Goal: Transaction & Acquisition: Purchase product/service

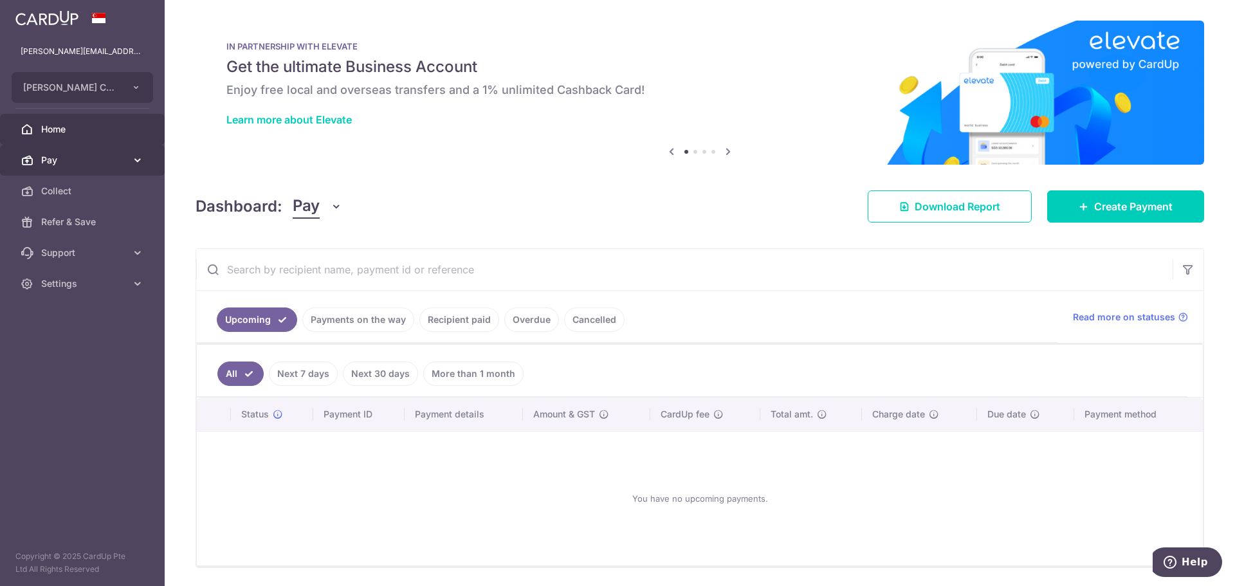
click at [71, 167] on link "Pay" at bounding box center [82, 160] width 165 height 31
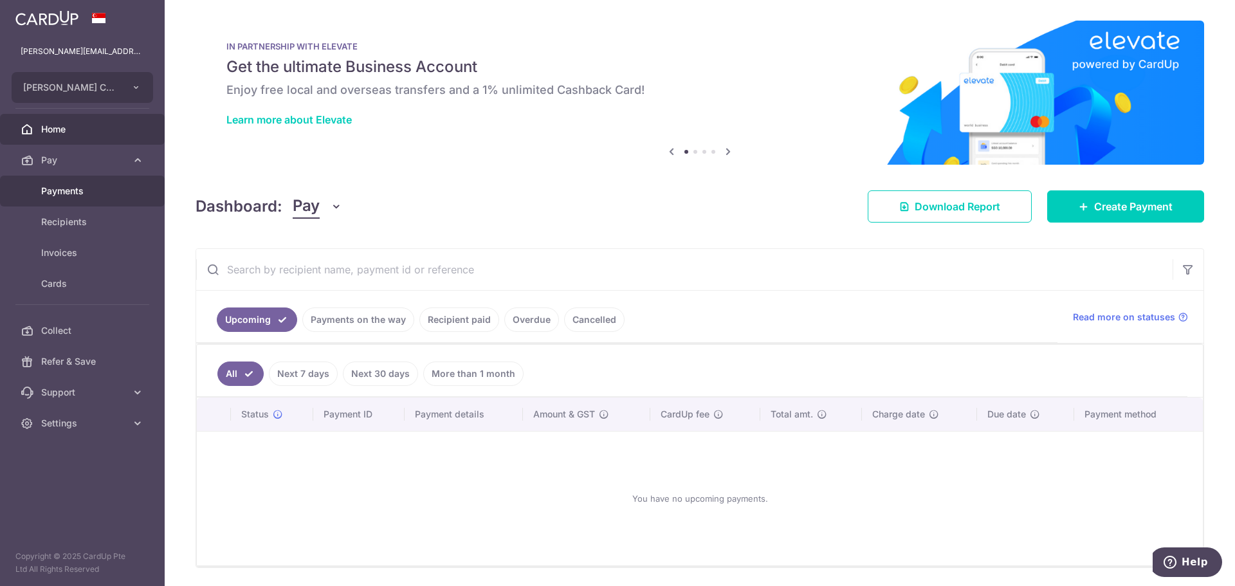
click at [70, 179] on link "Payments" at bounding box center [82, 191] width 165 height 31
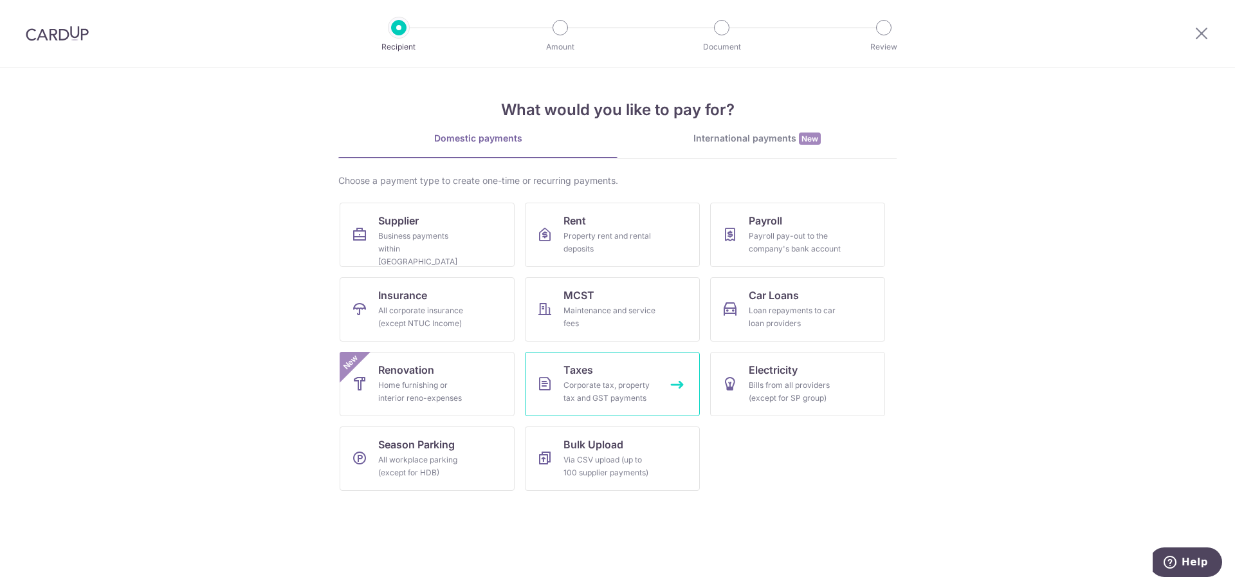
click at [560, 389] on link "Taxes Corporate tax, property tax and GST payments" at bounding box center [612, 384] width 175 height 64
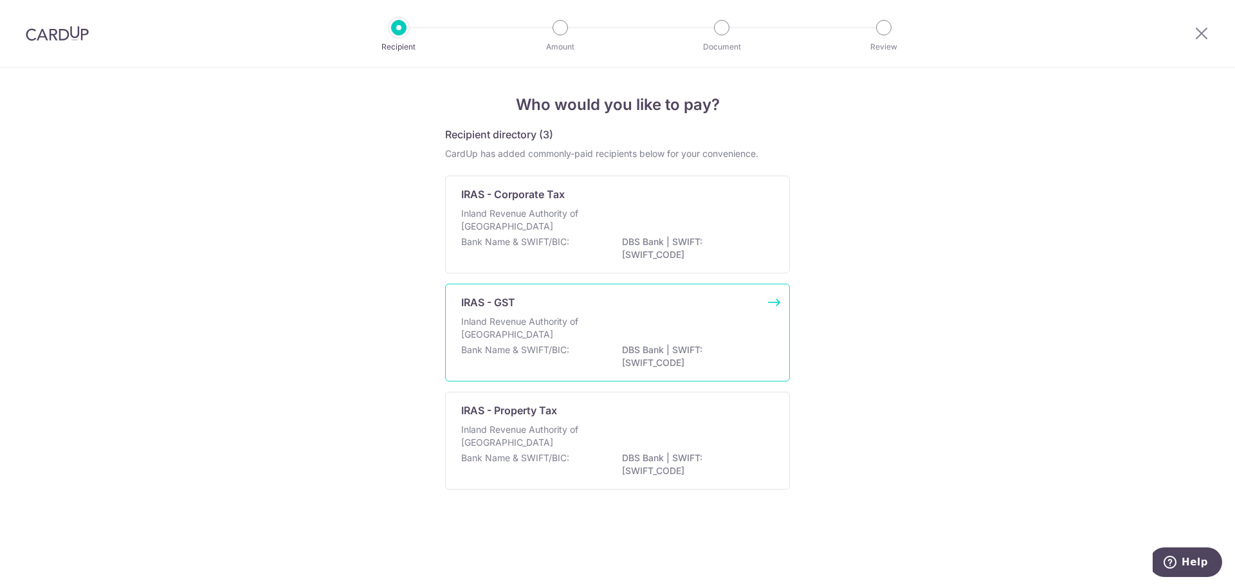
click at [676, 336] on div "Inland Revenue Authority of Singapore" at bounding box center [617, 329] width 313 height 28
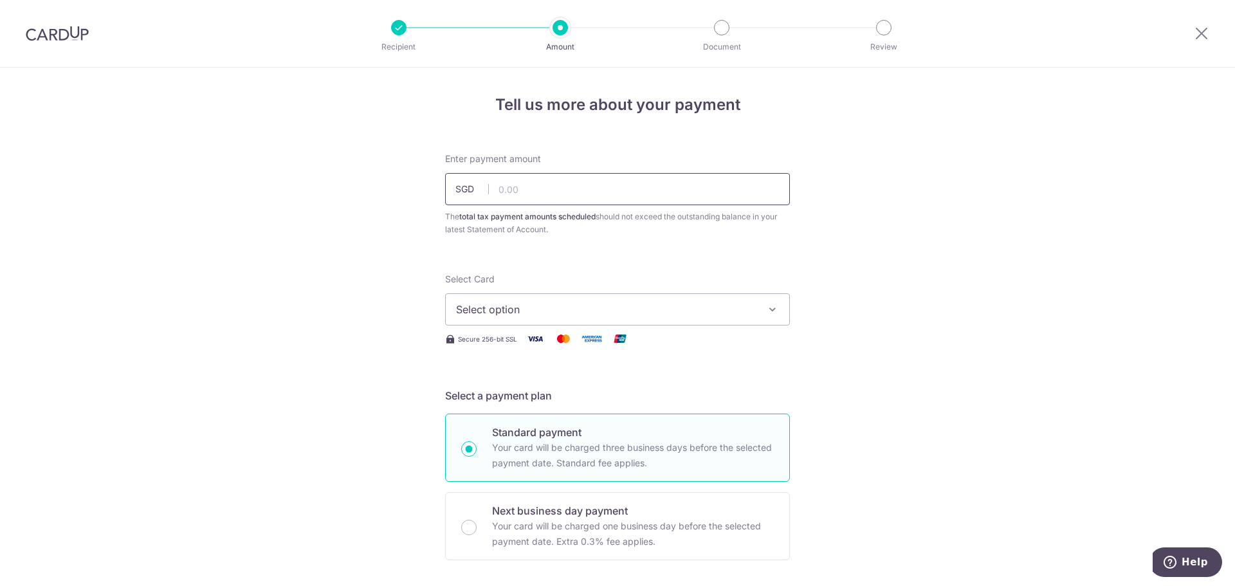
click at [509, 185] on input "text" at bounding box center [617, 189] width 345 height 32
type input "53,827.24"
drag, startPoint x: 1062, startPoint y: 297, endPoint x: 1075, endPoint y: 297, distance: 12.9
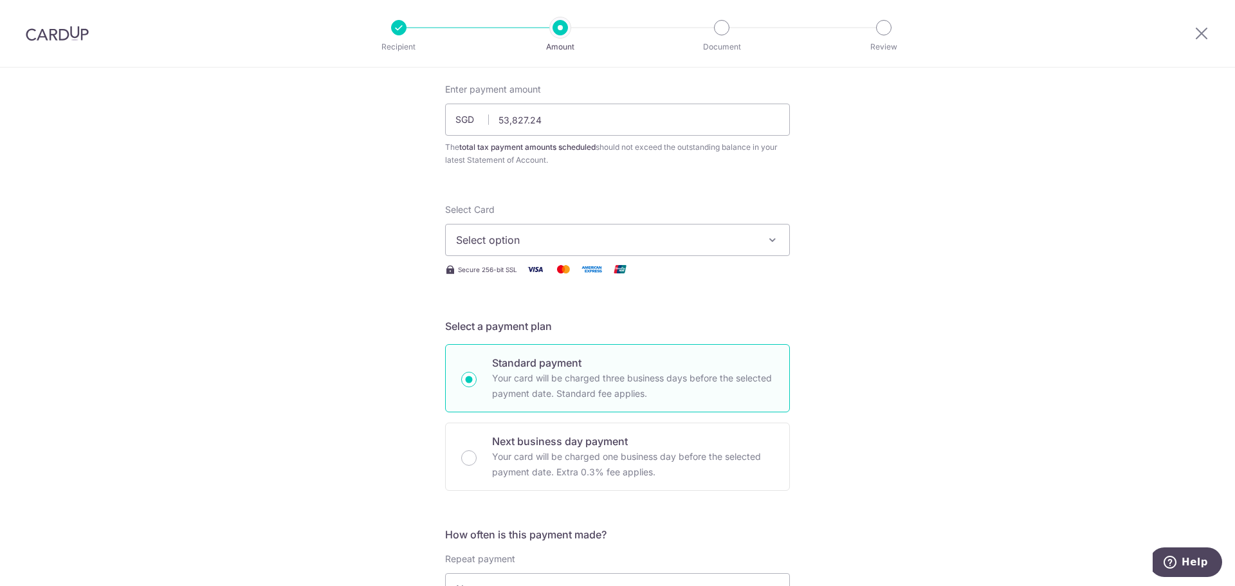
scroll to position [64, 0]
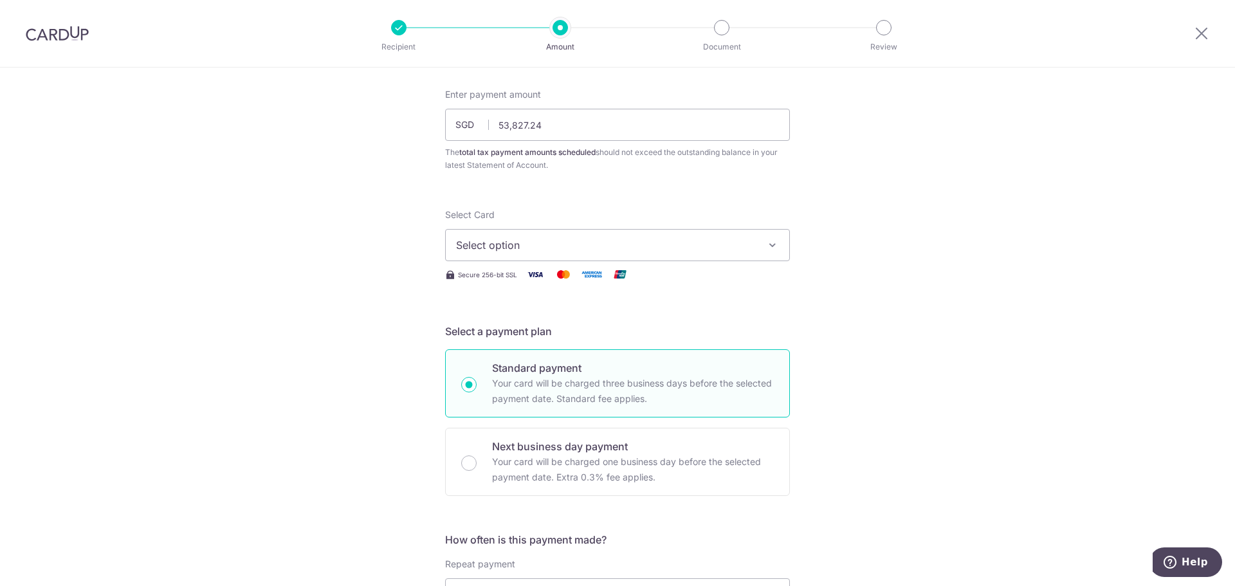
click at [508, 245] on span "Select option" at bounding box center [606, 244] width 300 height 15
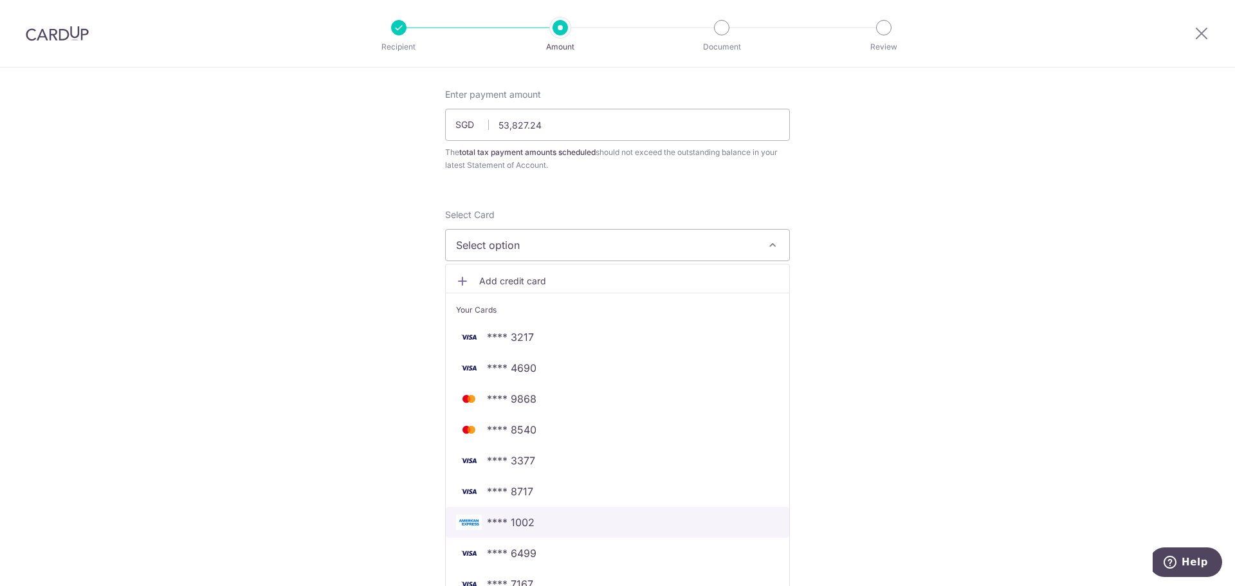
drag, startPoint x: 655, startPoint y: 511, endPoint x: 662, endPoint y: 494, distance: 18.8
click at [655, 511] on link "**** 1002" at bounding box center [618, 522] width 344 height 31
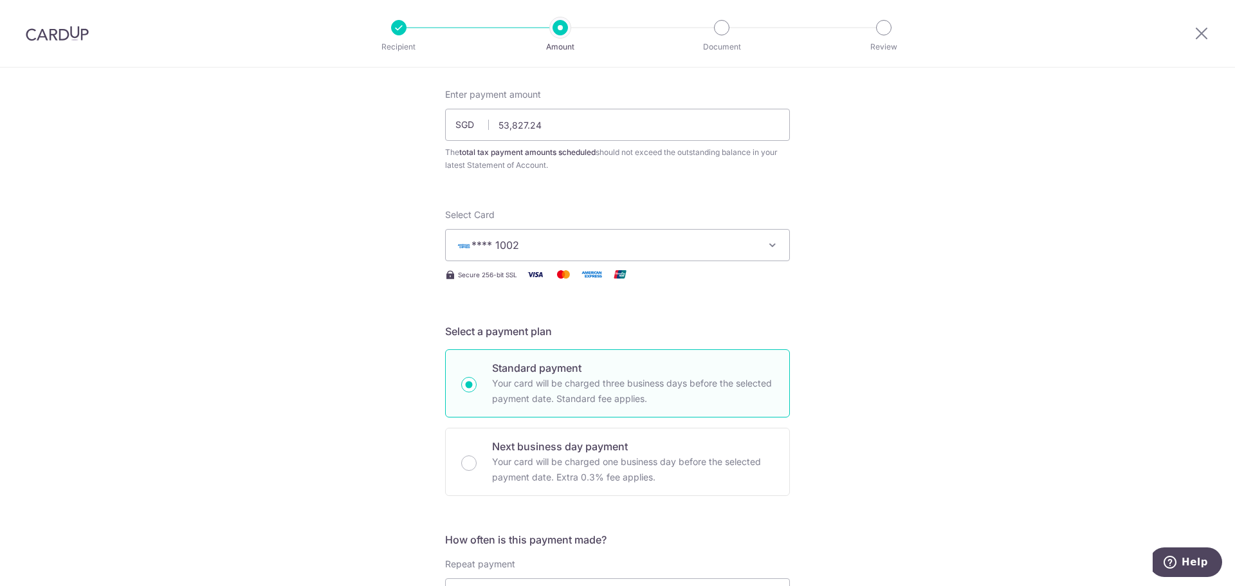
click at [653, 250] on span "**** 1002" at bounding box center [606, 244] width 300 height 15
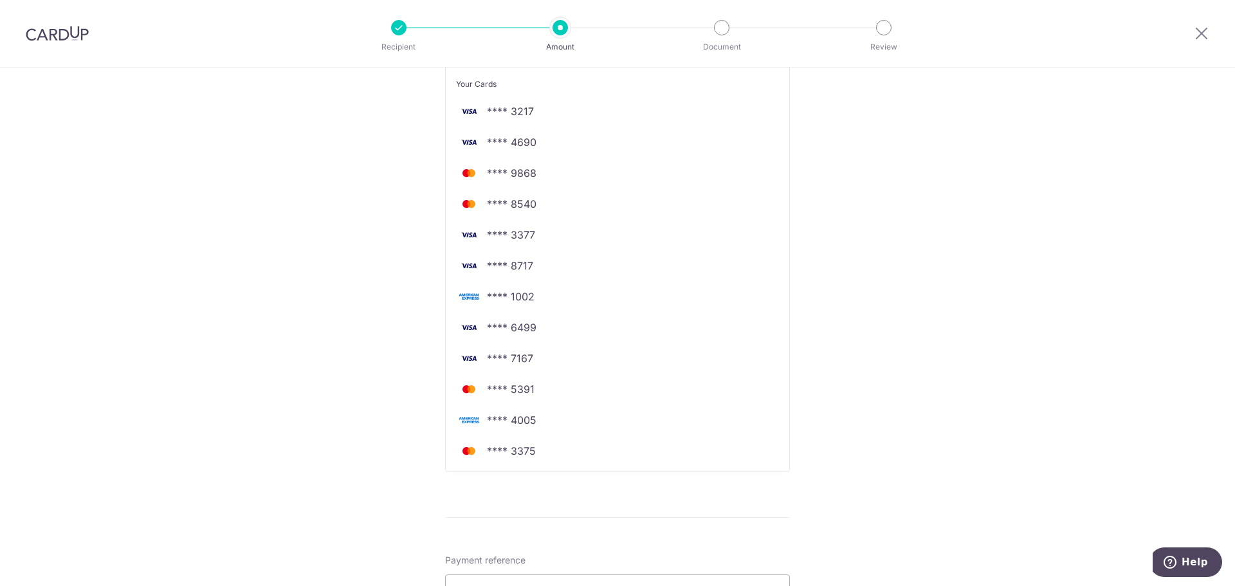
scroll to position [322, 0]
click at [844, 362] on div "Tell us more about your payment Enter payment amount SGD 53,827.24 53827.24 The…" at bounding box center [617, 386] width 1235 height 1281
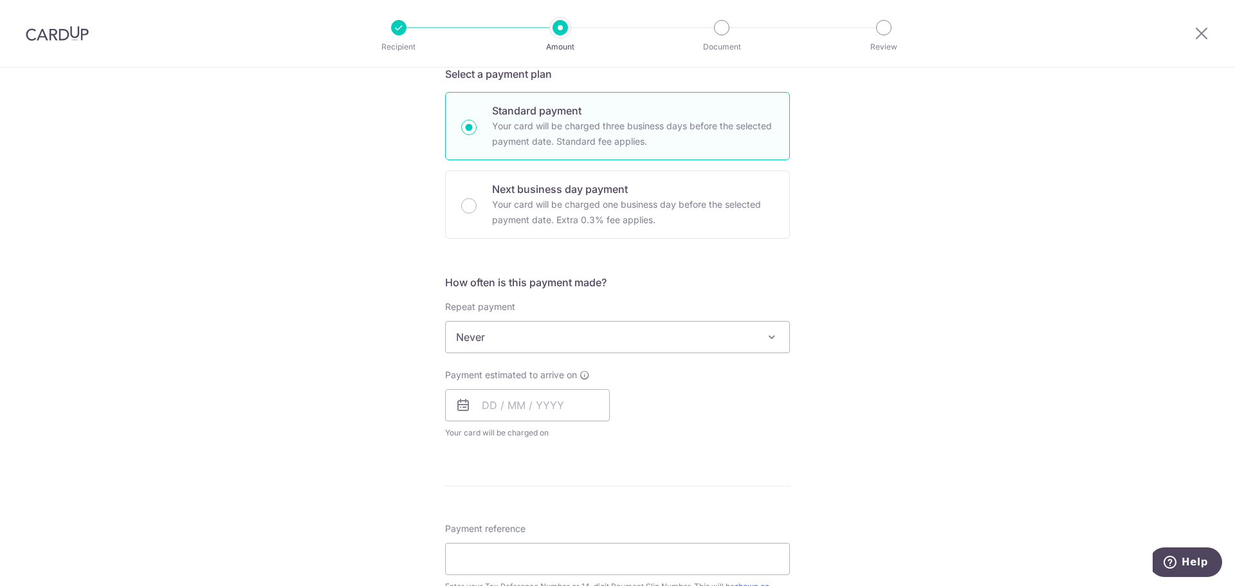
click at [456, 409] on icon at bounding box center [463, 405] width 15 height 15
click at [461, 403] on icon at bounding box center [463, 405] width 15 height 15
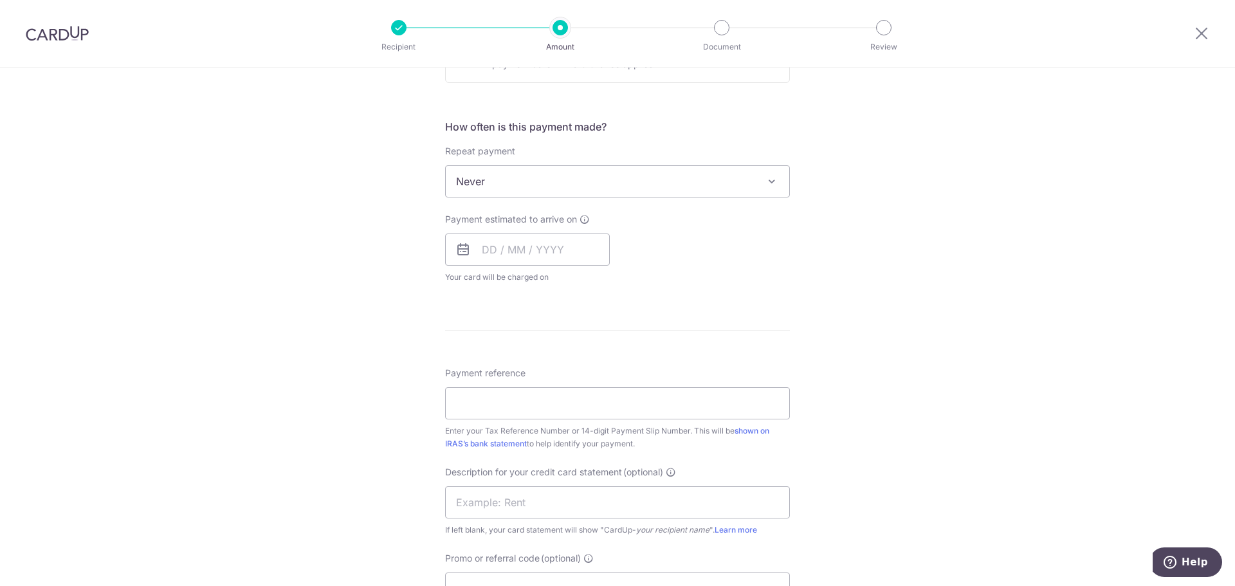
scroll to position [515, 0]
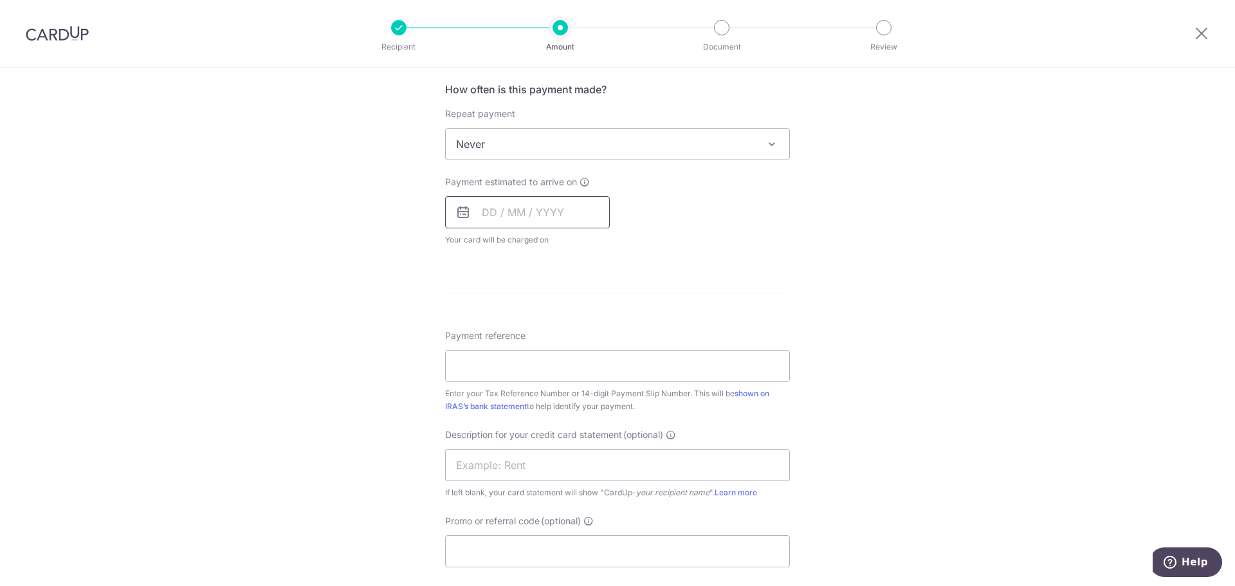
click at [559, 217] on input "text" at bounding box center [527, 212] width 165 height 32
click at [569, 356] on link "16" at bounding box center [574, 355] width 21 height 21
type input "[DATE]"
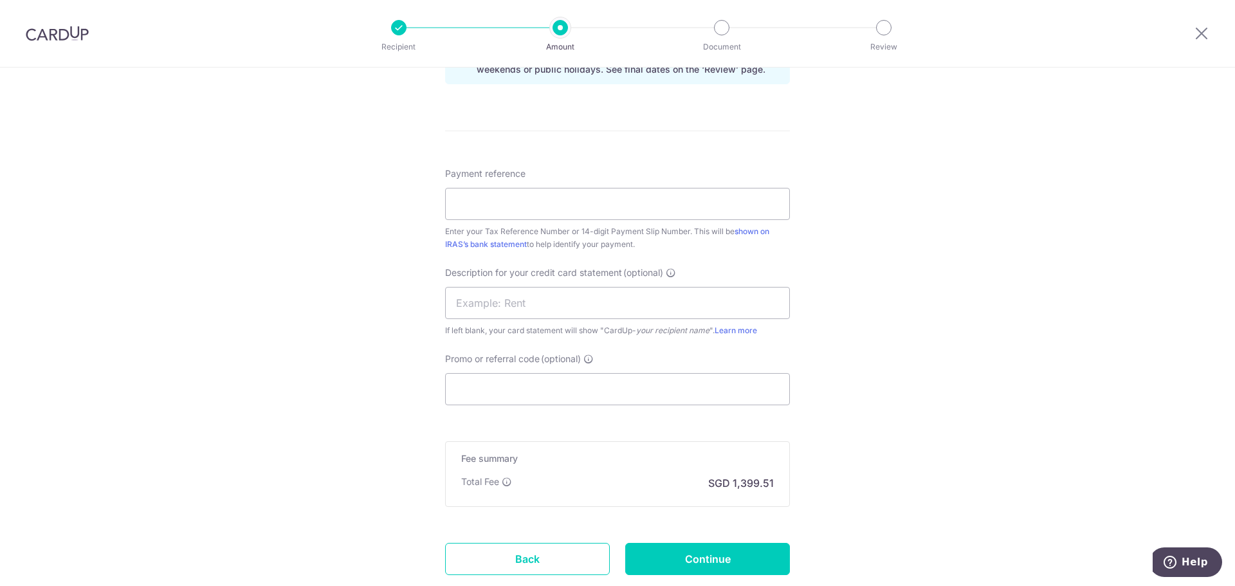
scroll to position [643, 0]
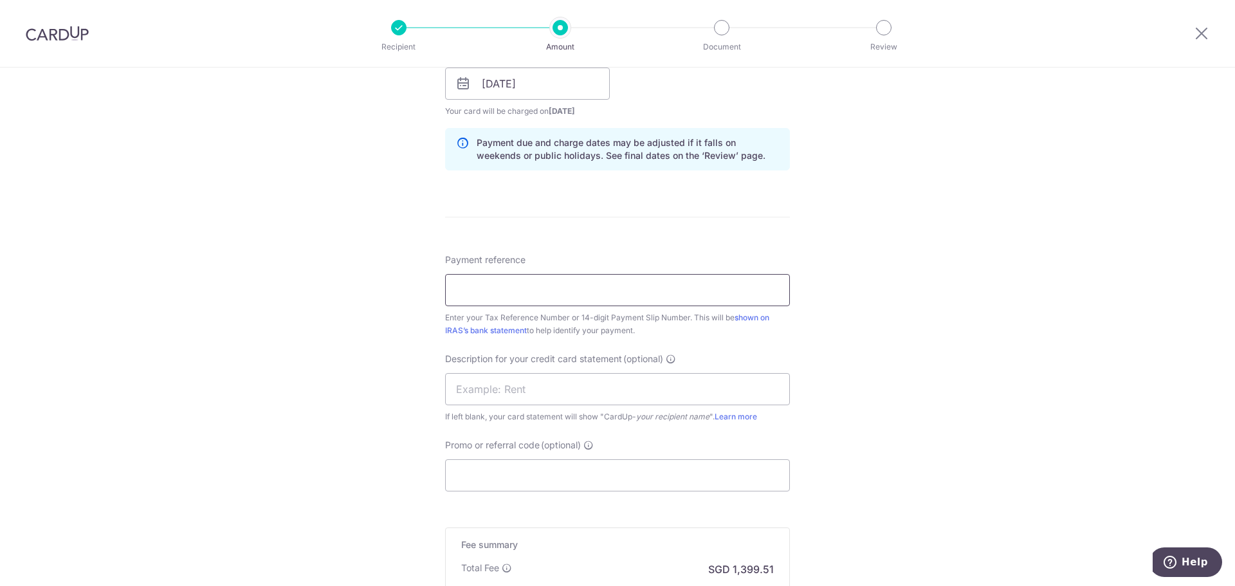
click at [519, 293] on input "Payment reference" at bounding box center [617, 290] width 345 height 32
click at [954, 406] on div "Tell us more about your payment Enter payment amount SGD 53,827.24 53827.24 The…" at bounding box center [617, 91] width 1235 height 1334
click at [539, 485] on input "Promo or referral code (optional)" at bounding box center [617, 475] width 345 height 32
click at [518, 288] on input "Payment reference" at bounding box center [617, 290] width 345 height 32
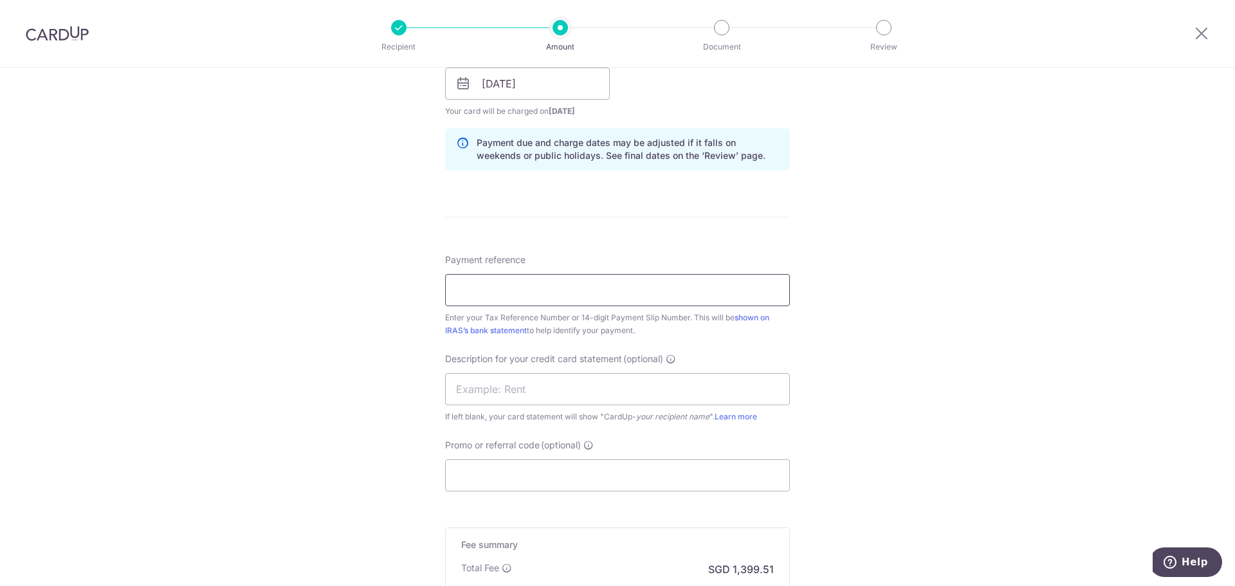
paste input "M90007361T"
type input "M90007361T"
click at [888, 346] on div "Tell us more about your payment Enter payment amount SGD 53,827.24 53827.24 The…" at bounding box center [617, 91] width 1235 height 1334
click at [598, 377] on input "text" at bounding box center [617, 389] width 345 height 32
type input "GST Q3"
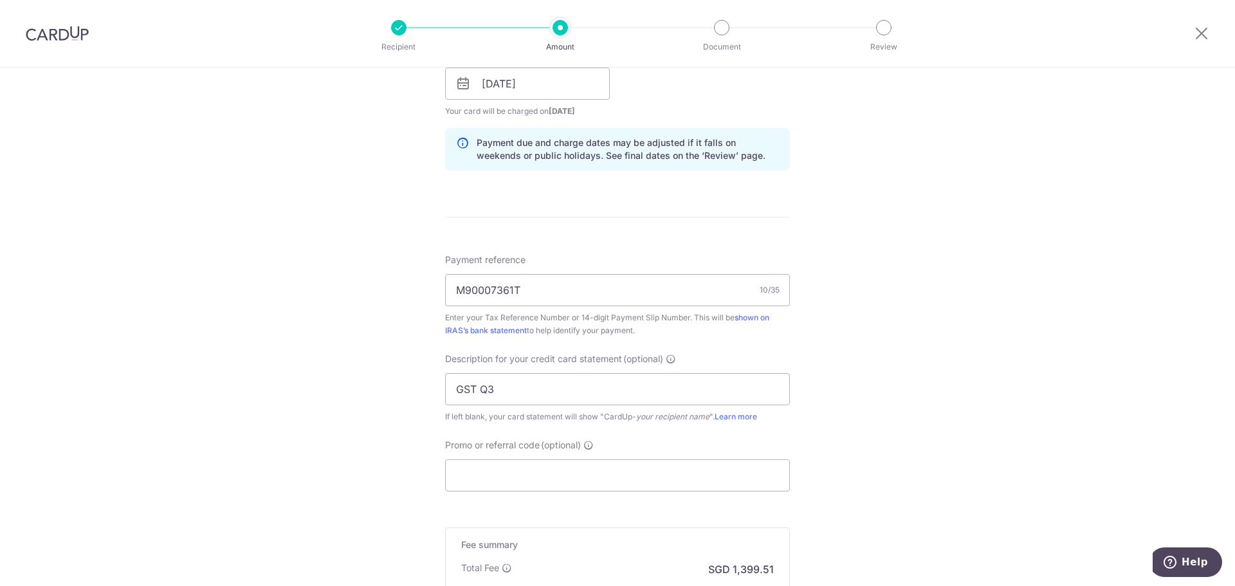
click at [899, 383] on div "Tell us more about your payment Enter payment amount SGD 53,827.24 53827.24 The…" at bounding box center [617, 91] width 1235 height 1334
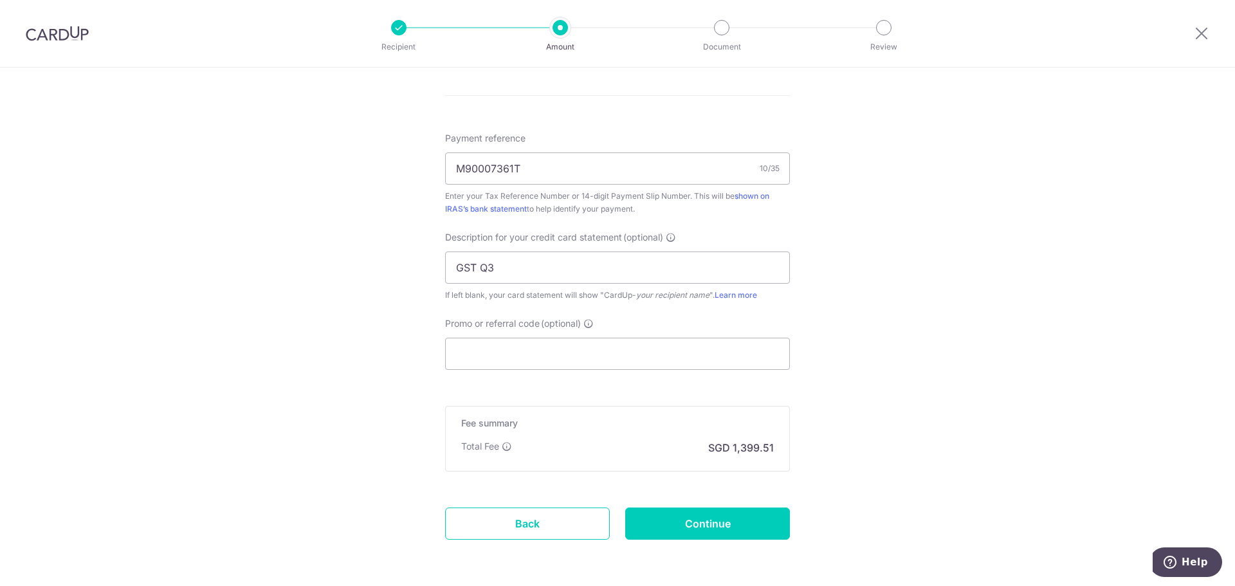
scroll to position [815, 0]
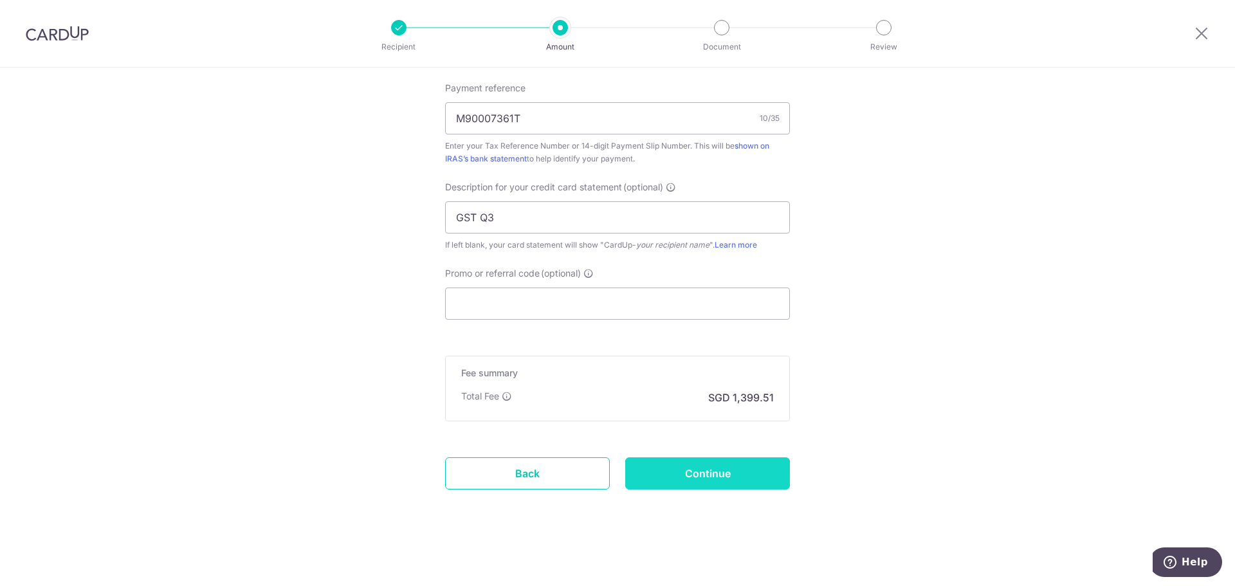
click at [739, 470] on input "Continue" at bounding box center [707, 473] width 165 height 32
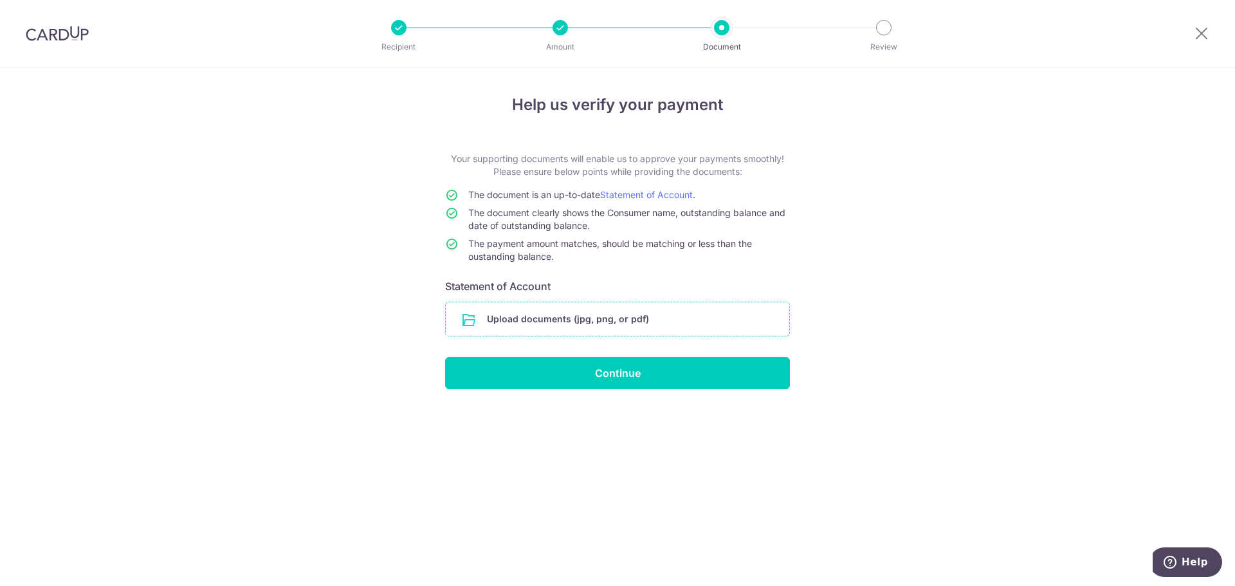
click at [588, 316] on input "file" at bounding box center [618, 318] width 344 height 33
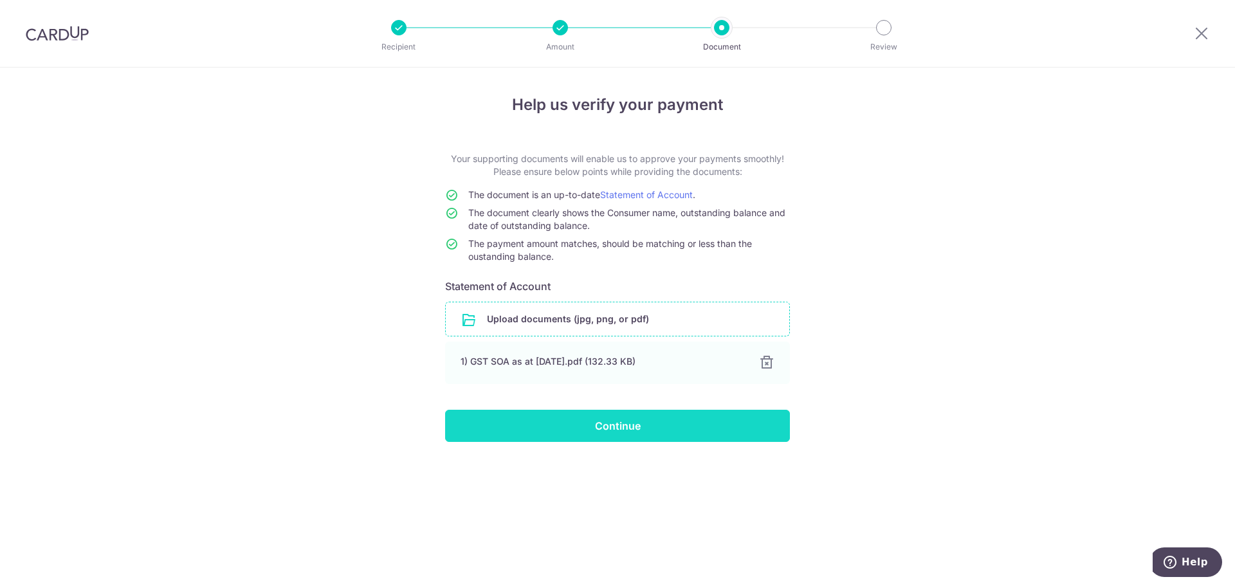
click at [490, 423] on input "Continue" at bounding box center [617, 426] width 345 height 32
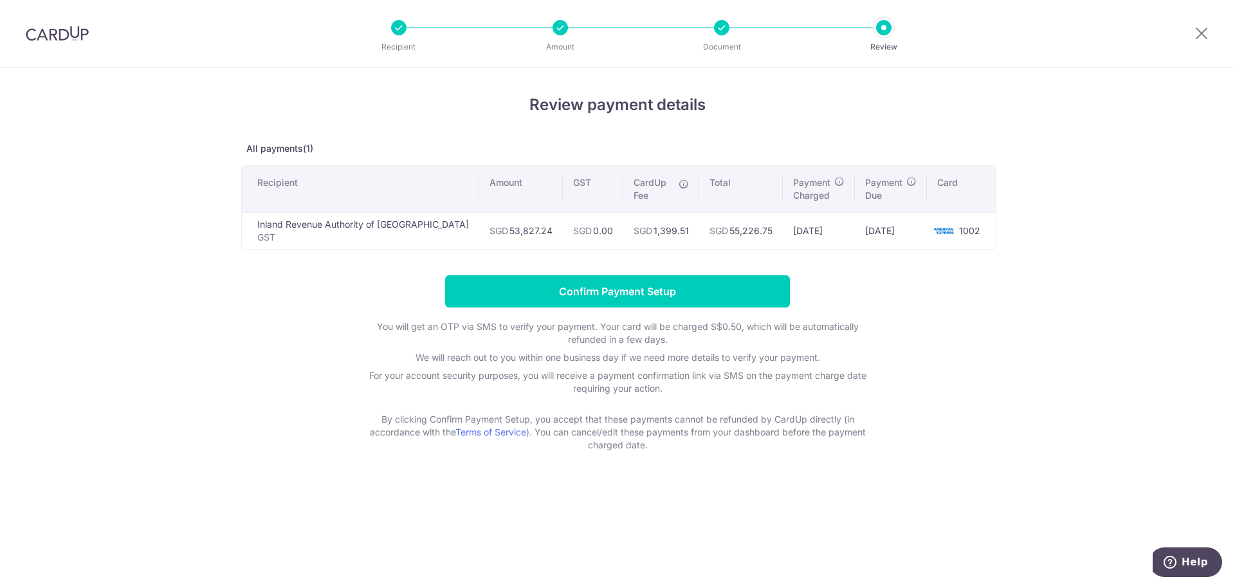
click at [280, 261] on div "Review payment details All payments(1) Recipient Amount GST CardUp Fee Total Pa…" at bounding box center [617, 272] width 753 height 358
click at [86, 299] on div "Review payment details All payments(1) Recipient Amount GST CardUp Fee Total Pa…" at bounding box center [617, 327] width 1235 height 519
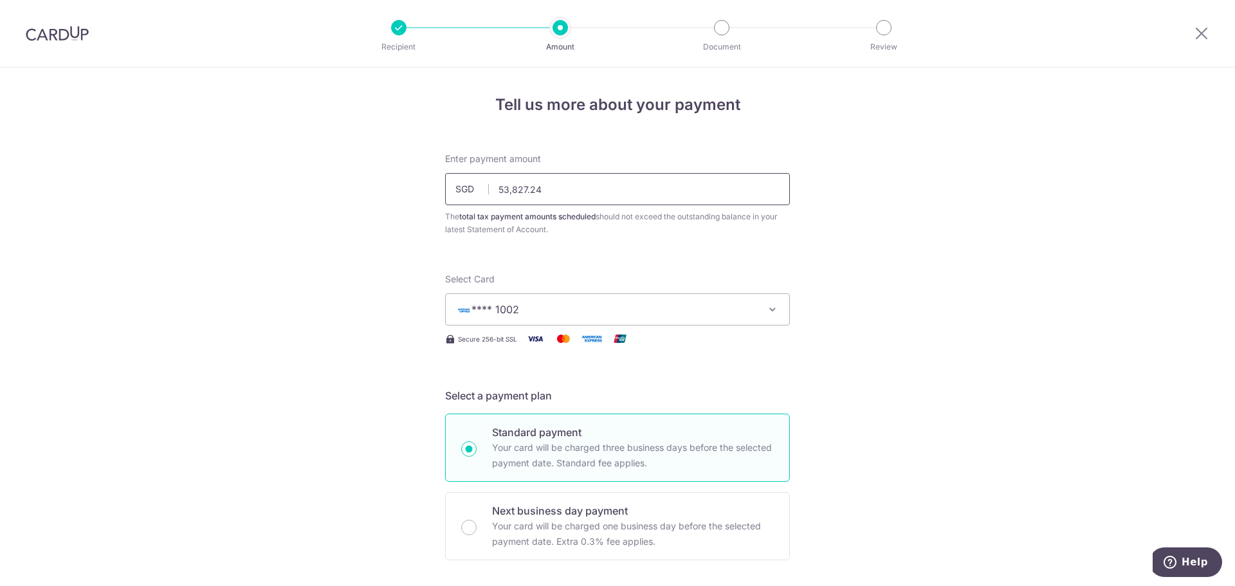
click at [519, 190] on input "53,827.24" at bounding box center [617, 189] width 345 height 32
type input "53,287.24"
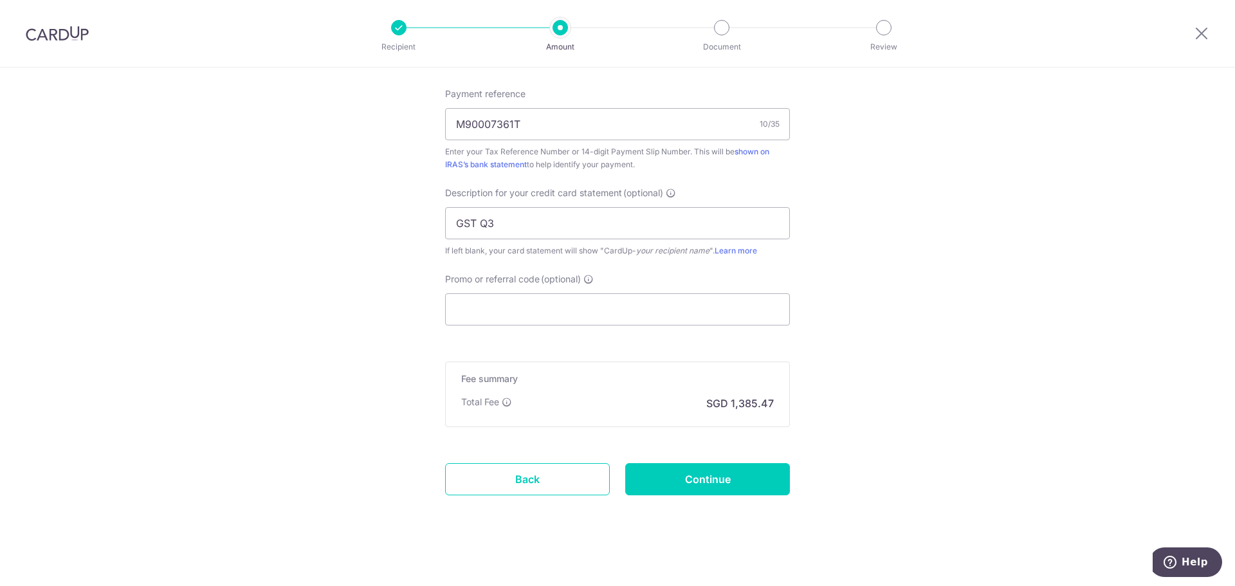
scroll to position [815, 0]
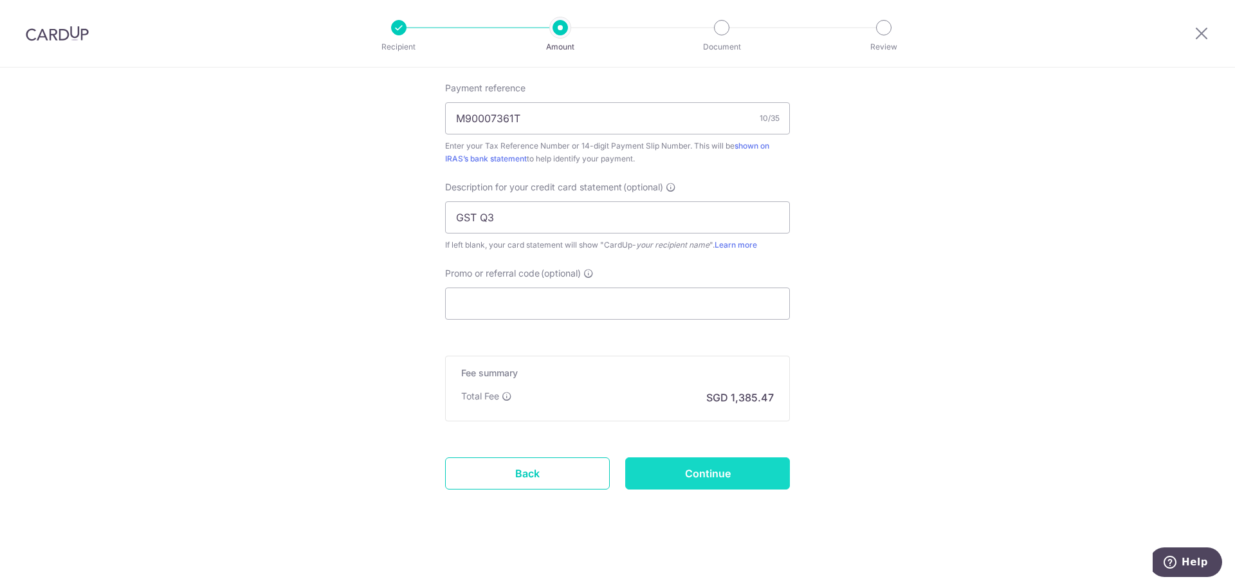
click at [720, 464] on input "Continue" at bounding box center [707, 473] width 165 height 32
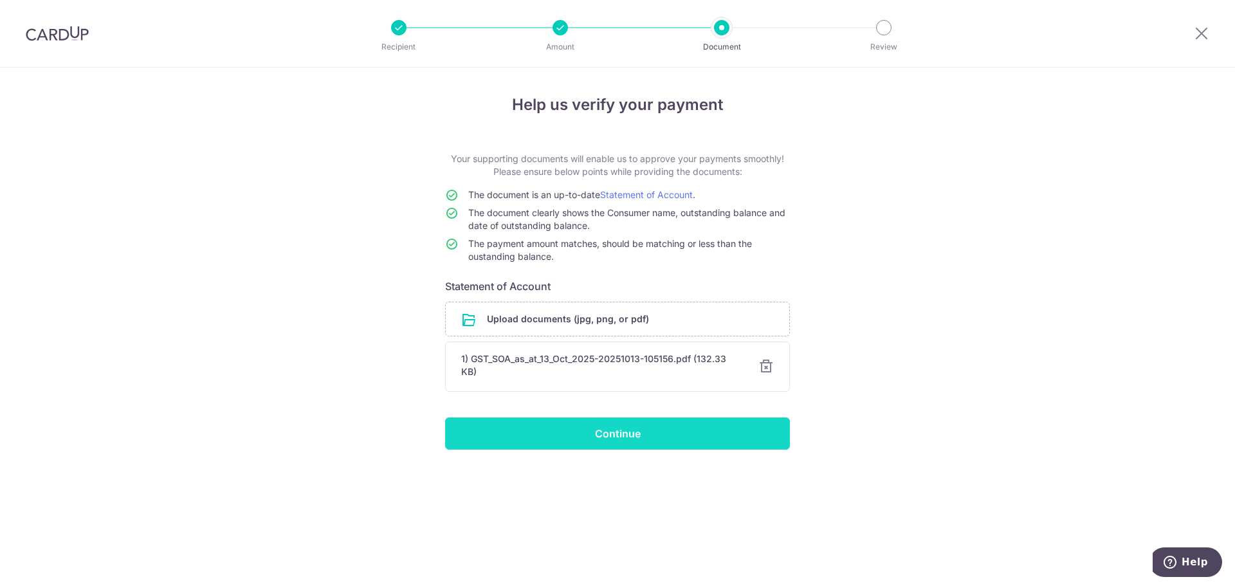
click at [746, 443] on input "Continue" at bounding box center [617, 434] width 345 height 32
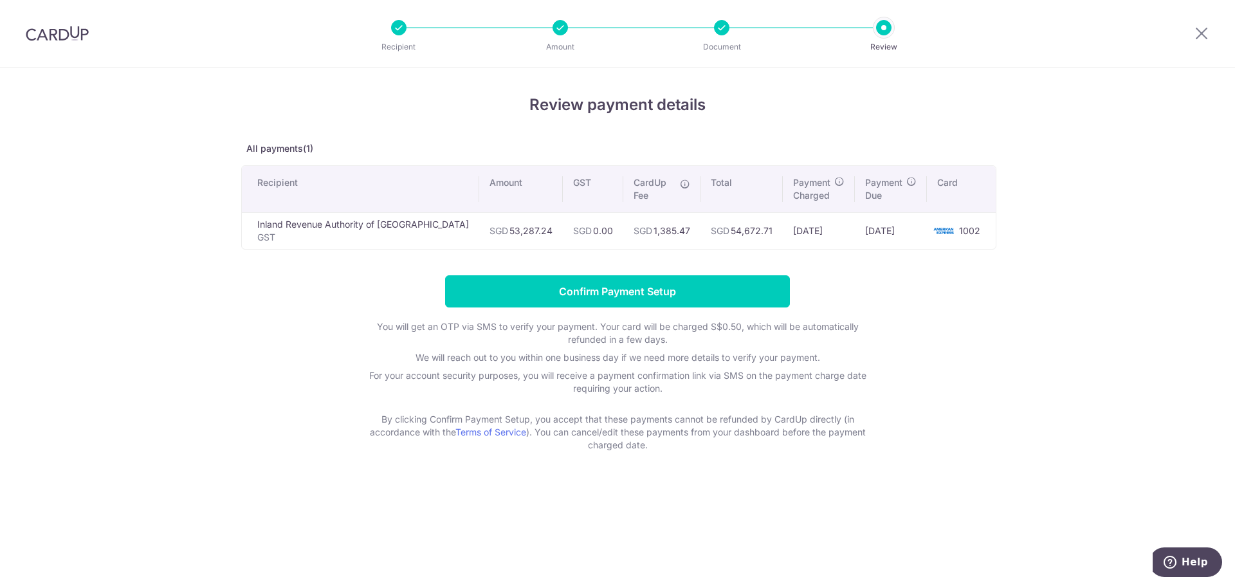
click at [263, 337] on form "Confirm Payment Setup You will get an OTP via SMS to verify your payment. Your …" at bounding box center [617, 363] width 753 height 176
click at [556, 302] on input "Confirm Payment Setup" at bounding box center [617, 291] width 345 height 32
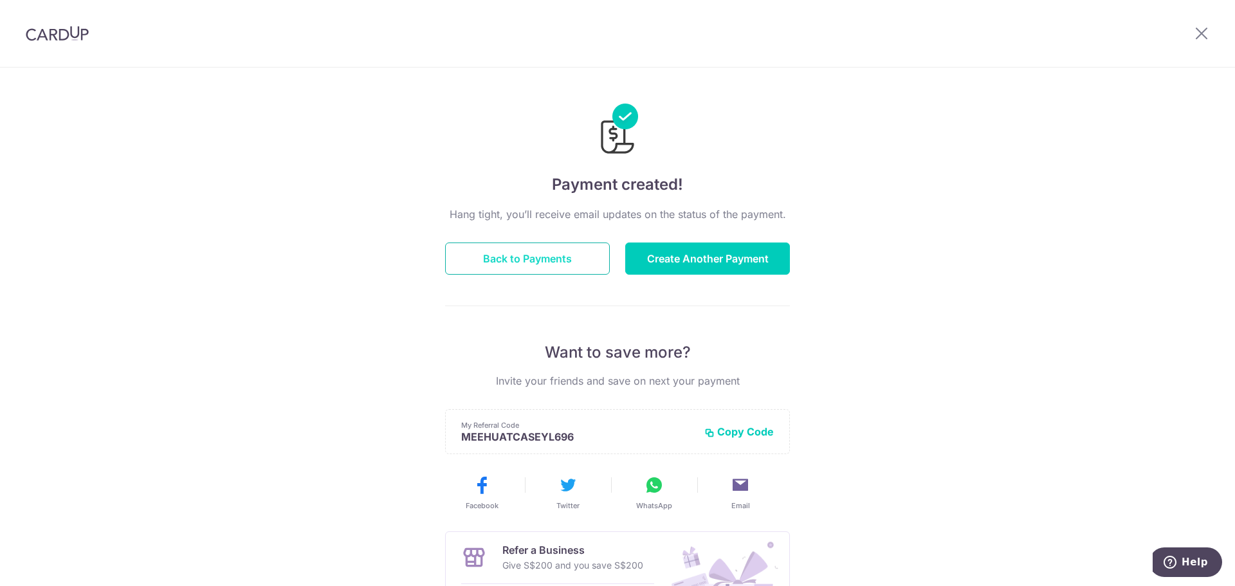
click at [520, 257] on button "Back to Payments" at bounding box center [527, 259] width 165 height 32
